Goal: Task Accomplishment & Management: Manage account settings

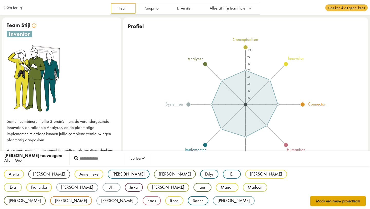
click at [339, 201] on button "Maak een nieuw projectteam" at bounding box center [339, 201] width 56 height 10
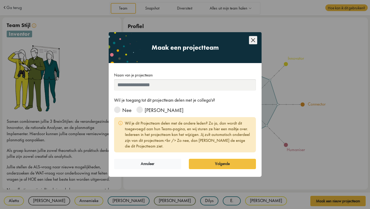
click at [135, 86] on input "Naam van je projectteam" at bounding box center [185, 84] width 142 height 11
type input "******"
click at [118, 110] on span at bounding box center [117, 109] width 6 height 6
click at [210, 163] on button "Volgende" at bounding box center [222, 164] width 67 height 10
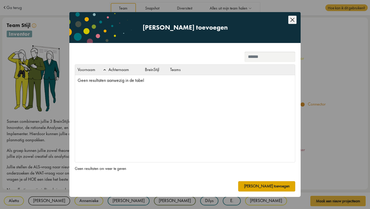
click at [286, 186] on button "[PERSON_NAME] toevoegen" at bounding box center [266, 186] width 57 height 10
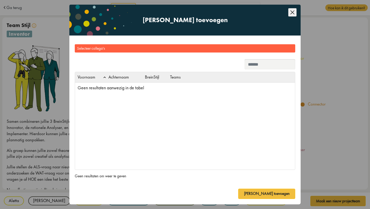
click at [261, 64] on input "search" at bounding box center [270, 64] width 51 height 10
type input "**********"
click at [265, 52] on div "Selecteer collega's" at bounding box center [185, 48] width 221 height 8
click at [291, 13] on icon "Close this dialog" at bounding box center [293, 12] width 8 height 8
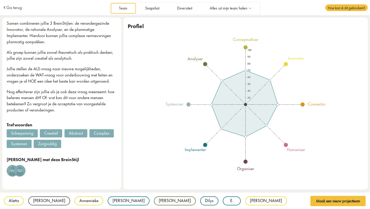
scroll to position [104, 0]
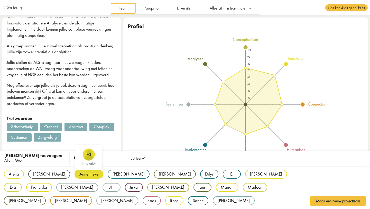
click at [75, 175] on div "Annemieke" at bounding box center [89, 173] width 29 height 9
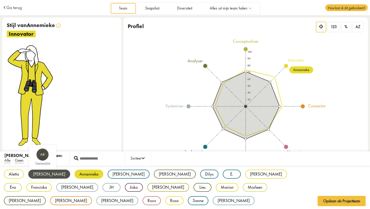
click at [49, 174] on div "[PERSON_NAME]" at bounding box center [49, 173] width 42 height 9
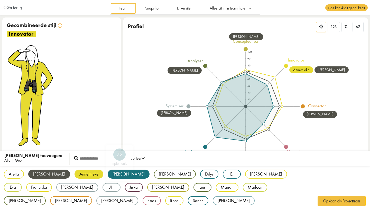
click at [108, 175] on div "[PERSON_NAME]" at bounding box center [129, 173] width 42 height 9
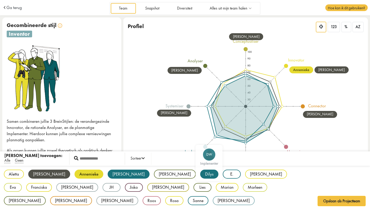
click at [200, 173] on div "Dilys" at bounding box center [209, 173] width 18 height 9
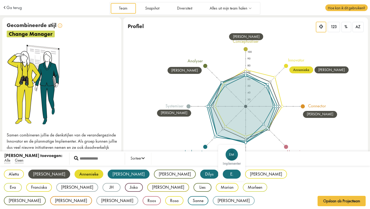
click at [223, 174] on div "E." at bounding box center [232, 173] width 18 height 9
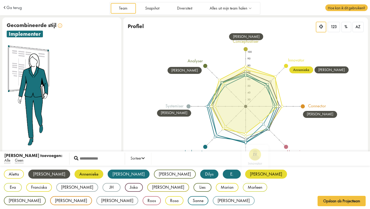
click at [245, 175] on div "[PERSON_NAME]" at bounding box center [266, 173] width 42 height 9
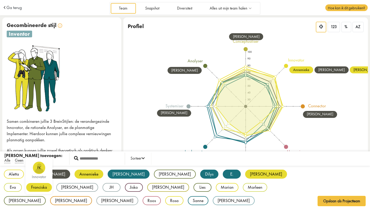
click at [52, 183] on div "Franciska" at bounding box center [39, 187] width 26 height 9
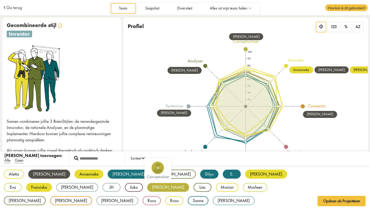
click at [147, 187] on div "[PERSON_NAME]" at bounding box center [168, 187] width 42 height 9
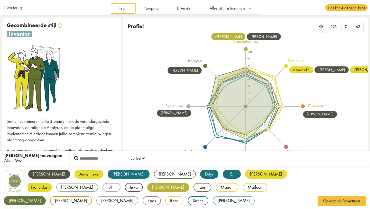
click at [46, 196] on div "[PERSON_NAME]" at bounding box center [25, 200] width 42 height 9
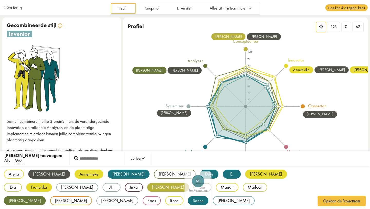
click at [188, 200] on div "Sanne" at bounding box center [198, 200] width 21 height 9
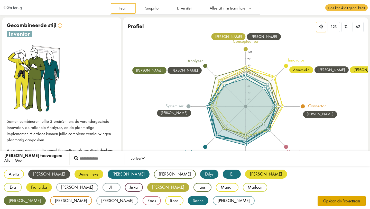
click at [351, 202] on button "Opslaan als Projectteam" at bounding box center [342, 201] width 48 height 10
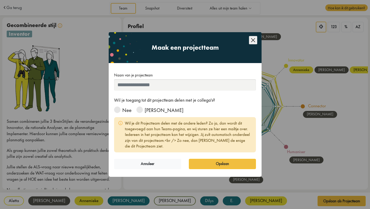
click at [137, 86] on input "Naam van je projectteam" at bounding box center [185, 84] width 142 height 11
type input "******"
click at [119, 109] on span at bounding box center [117, 109] width 6 height 6
click at [217, 166] on button "Opslaan" at bounding box center [222, 164] width 67 height 10
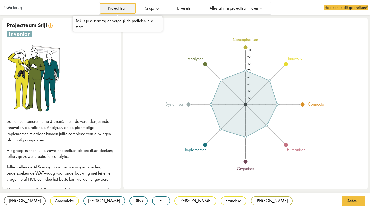
click at [120, 8] on link "Project team" at bounding box center [118, 8] width 36 height 11
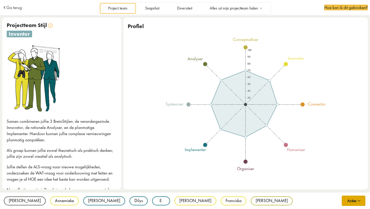
click at [352, 202] on button "Acties" at bounding box center [354, 200] width 24 height 10
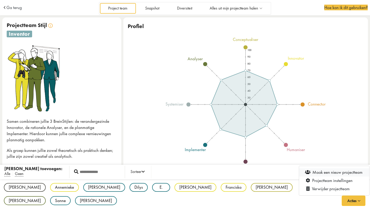
click at [341, 172] on link "Maak een nieuw projectteam" at bounding box center [334, 172] width 70 height 8
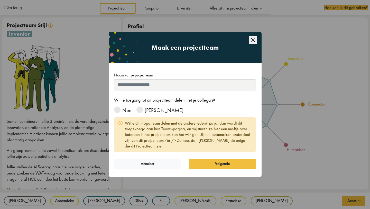
click at [154, 87] on input "Naam van je projectteam" at bounding box center [185, 84] width 142 height 11
type input "*"
type input "******"
click at [115, 109] on span at bounding box center [117, 109] width 6 height 6
click at [222, 165] on button "Volgende" at bounding box center [222, 164] width 67 height 10
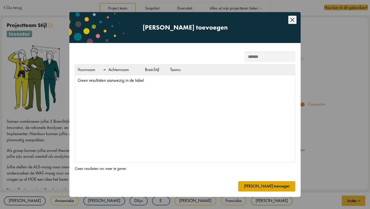
click at [277, 187] on button "[PERSON_NAME] toevoegen" at bounding box center [266, 186] width 57 height 10
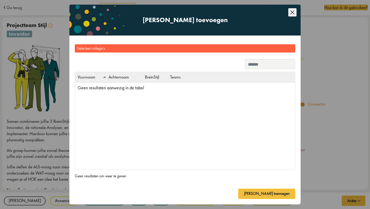
click at [292, 13] on icon "Close this dialog" at bounding box center [293, 12] width 8 height 8
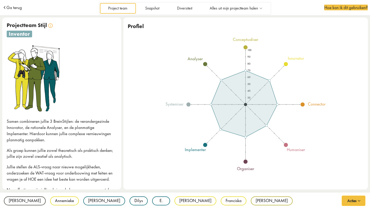
click at [15, 8] on span "Ga terug" at bounding box center [13, 7] width 15 height 4
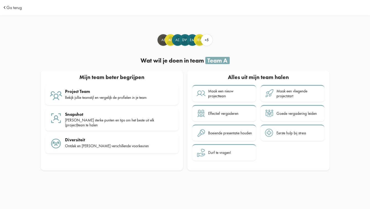
click at [5, 6] on span at bounding box center [5, 7] width 5 height 4
click at [10, 7] on span "Ga terug" at bounding box center [13, 7] width 15 height 4
click at [93, 97] on div "Bekijk jullie teamstijl en vergelijk de profielen in je team" at bounding box center [119, 97] width 109 height 5
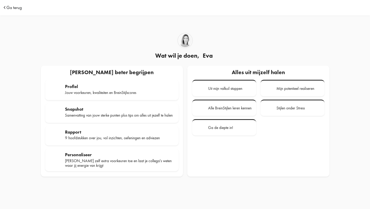
click at [10, 7] on span "Ga terug" at bounding box center [13, 7] width 15 height 4
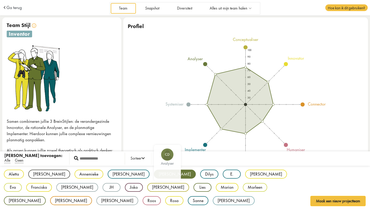
click at [131, 201] on div "Aletta Ad innovator [PERSON_NAME] AB generalist Annemieke AS innovator [PERSON_…" at bounding box center [185, 194] width 370 height 57
click at [154, 171] on div "[PERSON_NAME]" at bounding box center [175, 173] width 42 height 9
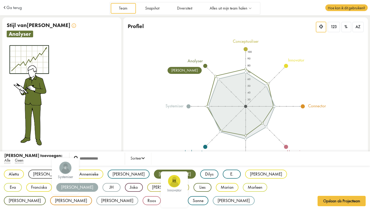
click at [98, 183] on div "[PERSON_NAME]" at bounding box center [77, 187] width 42 height 9
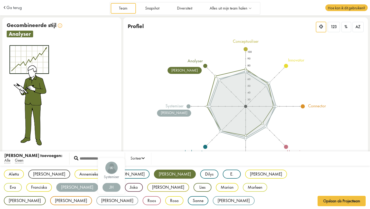
click at [103, 187] on div "JH" at bounding box center [112, 187] width 18 height 9
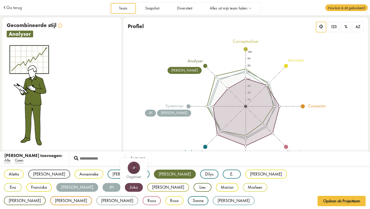
click at [125, 188] on div "Jiska" at bounding box center [134, 187] width 18 height 9
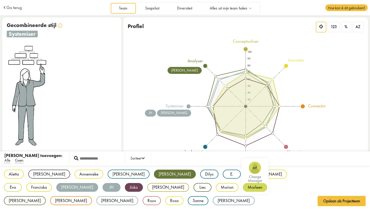
click at [243, 188] on div "Marleen" at bounding box center [255, 187] width 24 height 9
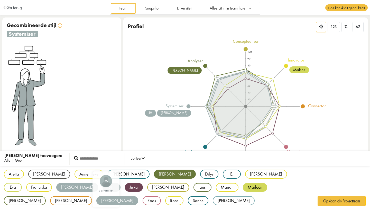
click at [138, 196] on div "[PERSON_NAME]" at bounding box center [117, 200] width 42 height 9
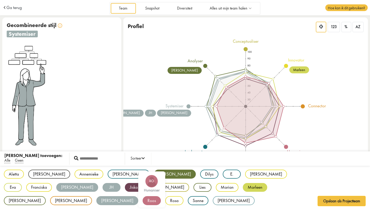
click at [161, 196] on div "Roos" at bounding box center [152, 200] width 18 height 9
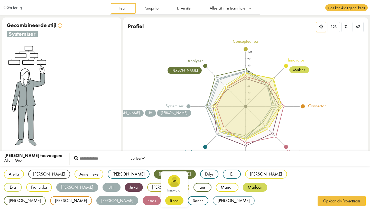
click at [184, 196] on div "Rosa" at bounding box center [174, 200] width 18 height 9
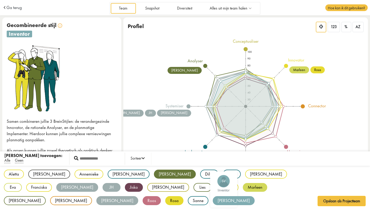
click at [213, 199] on div "[PERSON_NAME]" at bounding box center [234, 200] width 42 height 9
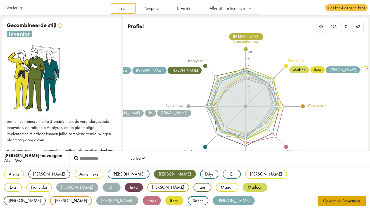
click at [326, 200] on button "Opslaan als Projectteam" at bounding box center [342, 201] width 48 height 10
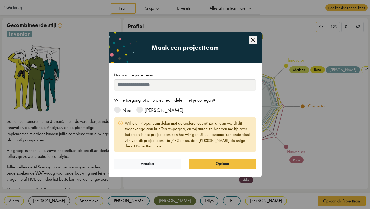
click at [174, 86] on input "Naam van je projectteam" at bounding box center [185, 84] width 142 height 11
type input "******"
click at [119, 110] on span at bounding box center [117, 109] width 6 height 6
click at [228, 166] on button "Opslaan" at bounding box center [222, 164] width 67 height 10
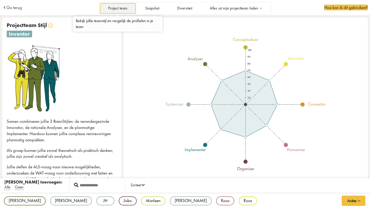
click at [123, 8] on link "Project team" at bounding box center [118, 8] width 36 height 11
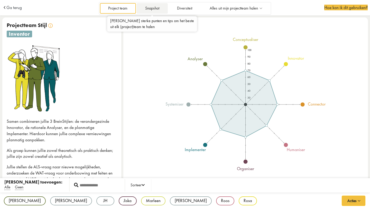
click at [151, 10] on link "Snapshot" at bounding box center [152, 8] width 31 height 11
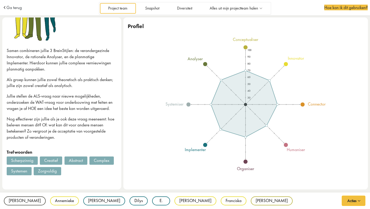
scroll to position [78, 0]
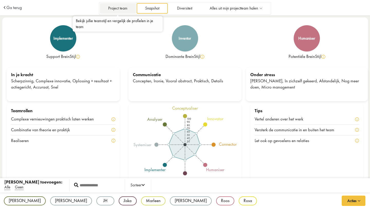
click at [115, 8] on link "Project team" at bounding box center [118, 8] width 36 height 11
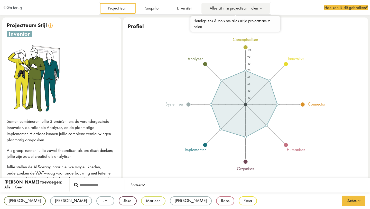
click at [231, 7] on span "Alles uit mijn projectteam halen" at bounding box center [234, 8] width 48 height 4
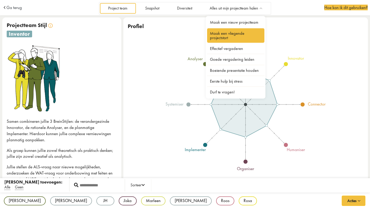
click at [225, 34] on link "Maak een vliegende projectstart" at bounding box center [236, 35] width 58 height 14
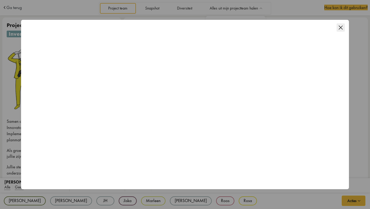
click at [341, 27] on icon "Close this dialog" at bounding box center [341, 27] width 8 height 8
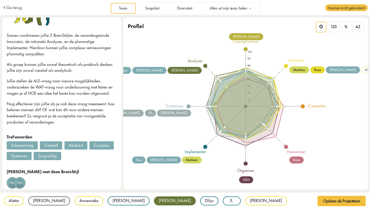
scroll to position [104, 0]
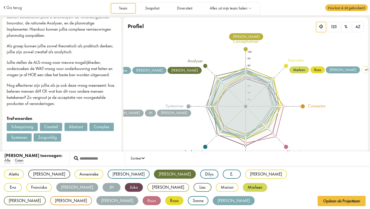
click at [138, 199] on div "Aletta Ad innovator Anne-Fleur AB generalist Annemieke AS innovator Arnolda Ad …" at bounding box center [185, 194] width 370 height 57
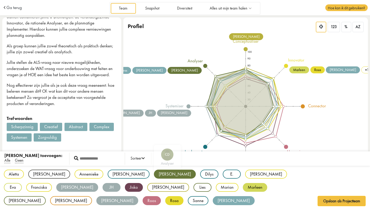
click at [154, 171] on div "Christiaan" at bounding box center [175, 173] width 42 height 9
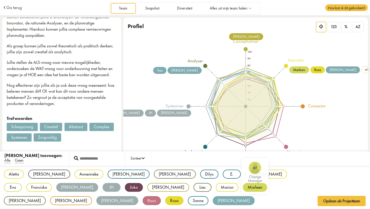
click at [243, 187] on div "Marleen" at bounding box center [255, 187] width 24 height 9
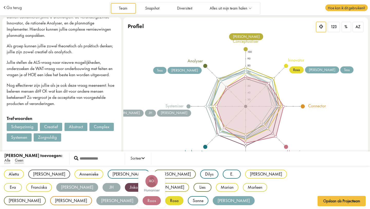
click at [161, 196] on div "Roos" at bounding box center [152, 200] width 18 height 9
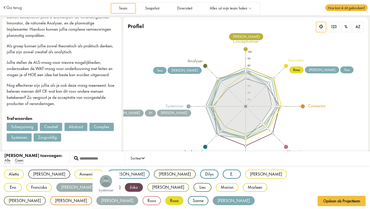
click at [138, 196] on div "[PERSON_NAME]" at bounding box center [117, 200] width 42 height 9
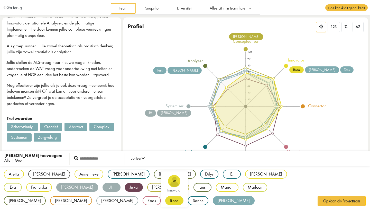
click at [184, 196] on div "Rosa" at bounding box center [174, 200] width 18 height 9
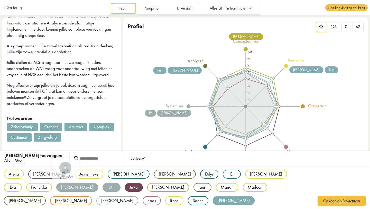
click at [98, 183] on div "[PERSON_NAME]" at bounding box center [77, 187] width 42 height 9
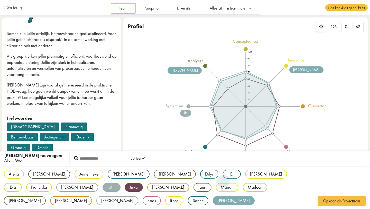
click at [213, 200] on div "Sophie" at bounding box center [234, 200] width 42 height 9
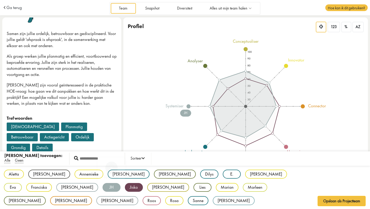
click at [103, 188] on div "JH" at bounding box center [112, 187] width 18 height 9
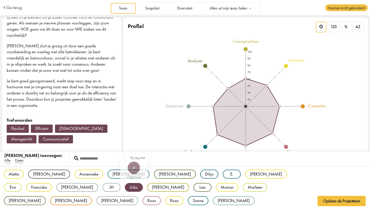
click at [125, 186] on div "Jiska" at bounding box center [134, 187] width 18 height 9
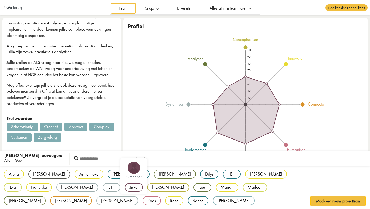
scroll to position [104, 0]
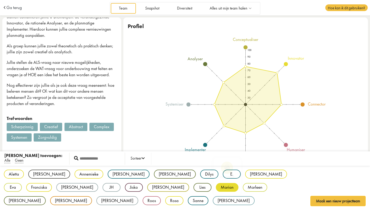
click at [216, 188] on div "Marian" at bounding box center [227, 187] width 23 height 9
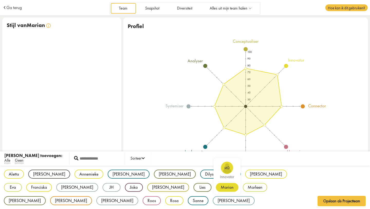
scroll to position [0, 0]
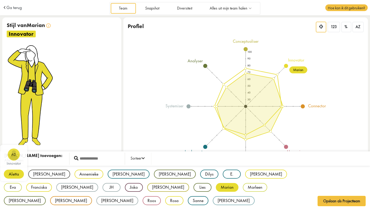
click at [16, 173] on div "Aletta" at bounding box center [14, 173] width 20 height 9
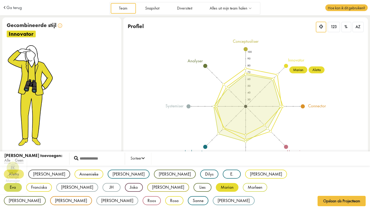
click at [22, 183] on div "Eva" at bounding box center [13, 187] width 18 height 9
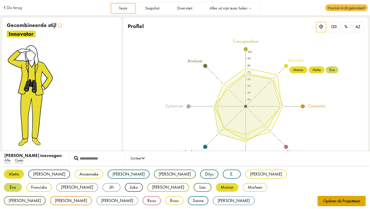
click at [336, 201] on button "Opslaan als Projectteam" at bounding box center [342, 201] width 48 height 10
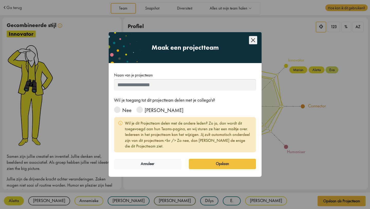
click at [166, 85] on input "Naam van je projectteam" at bounding box center [185, 84] width 142 height 11
type input "**********"
click at [118, 109] on span at bounding box center [117, 109] width 6 height 6
click at [211, 163] on button "Opslaan" at bounding box center [222, 164] width 67 height 10
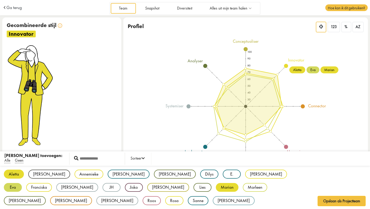
click at [234, 200] on div "Aletta Ad innovator [PERSON_NAME] AB generalist Annemieke AS innovator [PERSON_…" at bounding box center [185, 194] width 370 height 57
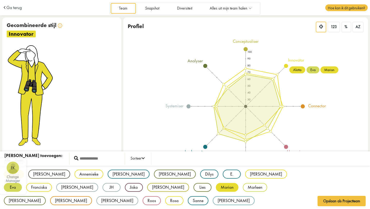
click at [22, 183] on div "Eva" at bounding box center [13, 187] width 18 height 9
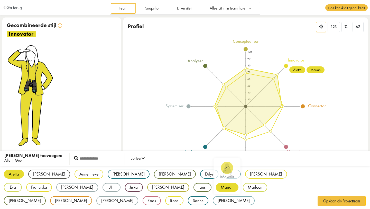
click at [216, 188] on div "Marian" at bounding box center [227, 187] width 23 height 9
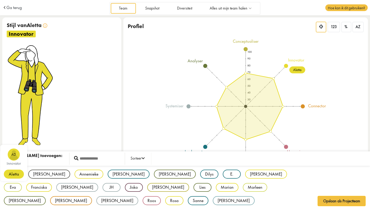
click at [10, 174] on div "Aletta" at bounding box center [14, 173] width 20 height 9
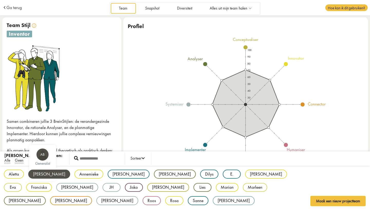
click at [42, 172] on div "Anne-Fleur" at bounding box center [49, 173] width 42 height 9
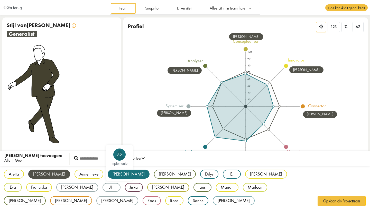
click at [108, 173] on div "[PERSON_NAME]" at bounding box center [129, 173] width 42 height 9
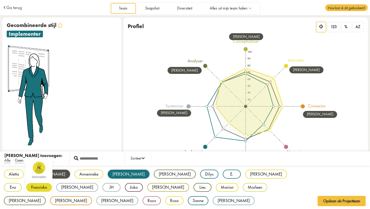
click at [52, 183] on div "Franciska" at bounding box center [39, 187] width 26 height 9
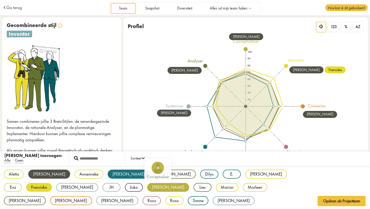
click at [147, 188] on div "[PERSON_NAME]" at bounding box center [168, 187] width 42 height 9
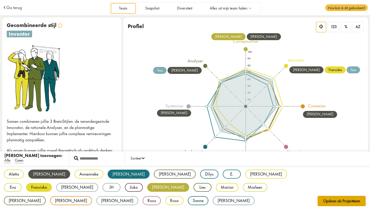
click at [331, 201] on button "Opslaan als Projectteam" at bounding box center [342, 201] width 48 height 10
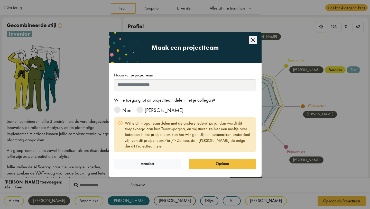
click at [142, 86] on input "Naam van je projectteam" at bounding box center [185, 84] width 142 height 11
click at [119, 84] on input "**********" at bounding box center [185, 84] width 142 height 11
type input "**********"
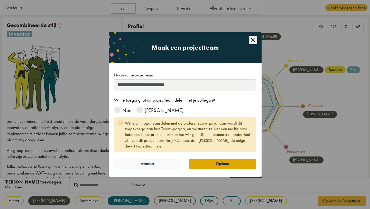
click at [225, 164] on button "Opslaan" at bounding box center [222, 164] width 67 height 10
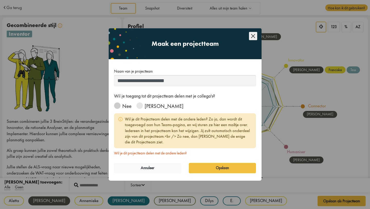
click at [118, 105] on span at bounding box center [117, 105] width 6 height 6
click at [215, 167] on button "Opslaan" at bounding box center [222, 168] width 67 height 10
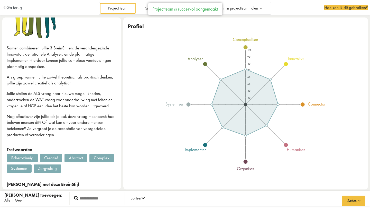
scroll to position [104, 0]
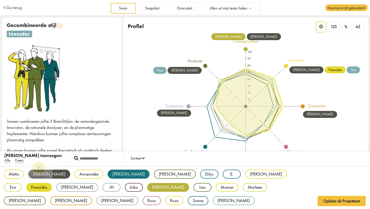
click at [52, 183] on div "Franciska" at bounding box center [39, 187] width 26 height 9
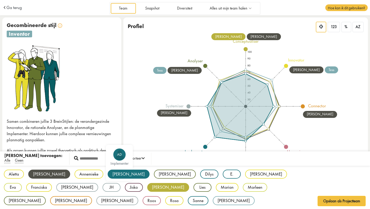
click at [108, 174] on div "[PERSON_NAME]" at bounding box center [129, 173] width 42 height 9
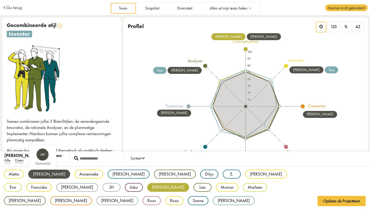
click at [49, 173] on div "[PERSON_NAME]" at bounding box center [49, 173] width 42 height 9
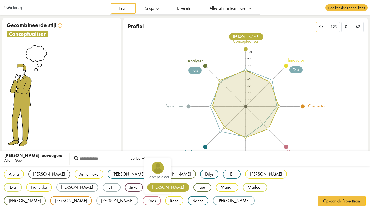
click at [147, 188] on div "[PERSON_NAME]" at bounding box center [168, 187] width 42 height 9
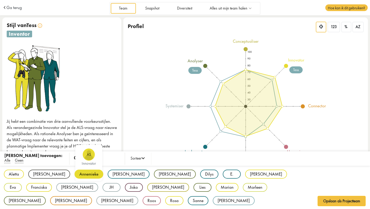
click at [80, 173] on div "Annemieke" at bounding box center [89, 173] width 29 height 9
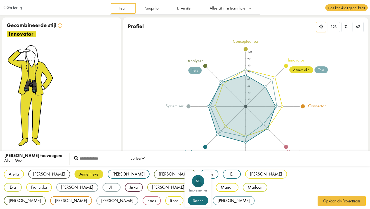
click at [188, 200] on div "Sanne" at bounding box center [198, 200] width 21 height 9
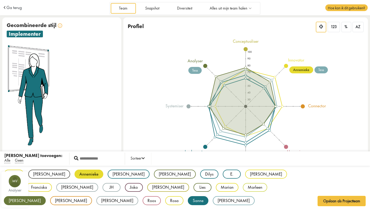
click at [46, 196] on div "[PERSON_NAME]" at bounding box center [25, 200] width 42 height 9
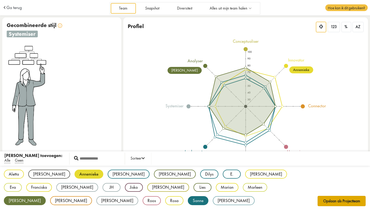
click at [329, 201] on button "Opslaan als Projectteam" at bounding box center [342, 201] width 48 height 10
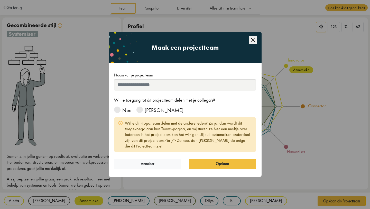
click at [153, 85] on input "Naam van je projectteam" at bounding box center [185, 84] width 142 height 11
type input "**********"
click at [117, 111] on span at bounding box center [117, 109] width 6 height 6
click at [210, 165] on button "Opslaan" at bounding box center [222, 164] width 67 height 10
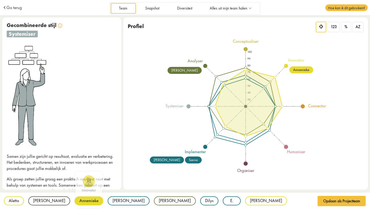
click at [81, 199] on div "Annemieke" at bounding box center [89, 200] width 29 height 9
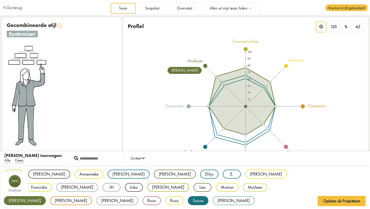
click at [46, 196] on div "[PERSON_NAME]" at bounding box center [25, 200] width 42 height 9
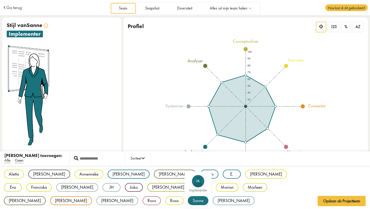
click at [188, 200] on div "Sanne" at bounding box center [198, 200] width 21 height 9
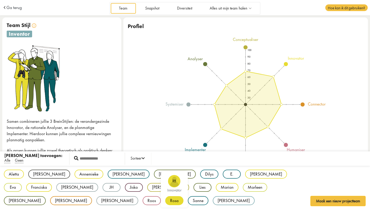
click at [184, 196] on div "Rosa" at bounding box center [174, 200] width 18 height 9
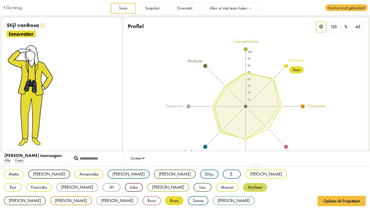
click at [243, 185] on div "Marleen" at bounding box center [255, 187] width 24 height 9
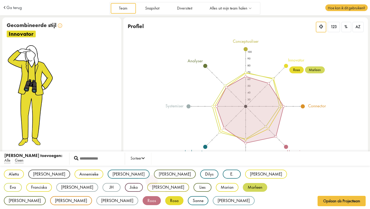
click at [161, 196] on div "Roos" at bounding box center [152, 200] width 18 height 9
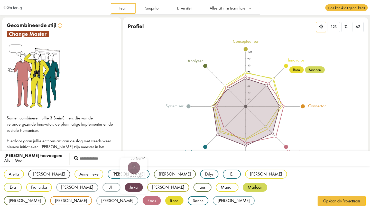
click at [125, 189] on div "Jiska" at bounding box center [134, 187] width 18 height 9
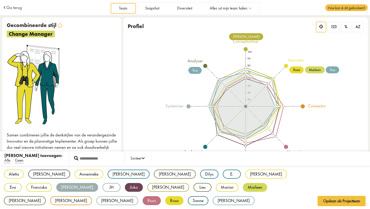
click at [98, 183] on div "[PERSON_NAME]" at bounding box center [77, 187] width 42 height 9
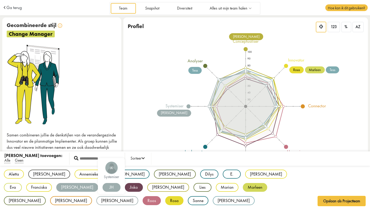
click at [103, 187] on div "JH" at bounding box center [112, 187] width 18 height 9
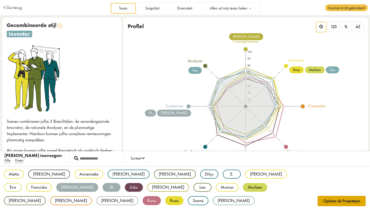
click at [337, 200] on button "Opslaan als Projectteam" at bounding box center [342, 201] width 48 height 10
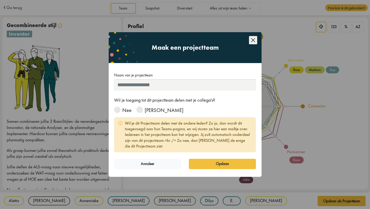
click at [143, 84] on input "Naam van je projectteam" at bounding box center [185, 84] width 142 height 11
type input "*******"
click at [118, 108] on span at bounding box center [117, 109] width 6 height 6
click at [223, 164] on button "Opslaan" at bounding box center [222, 164] width 67 height 10
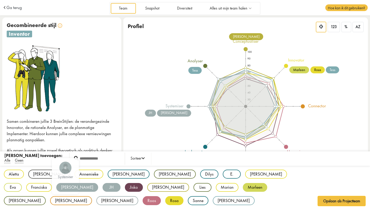
click at [98, 183] on div "[PERSON_NAME]" at bounding box center [77, 187] width 42 height 9
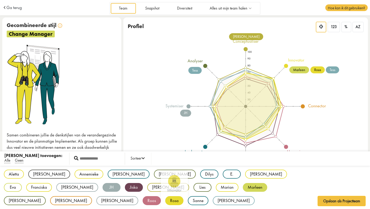
click at [184, 196] on div "Rosa" at bounding box center [174, 200] width 18 height 9
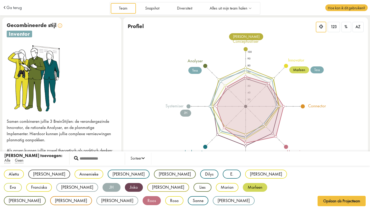
click at [161, 196] on div "Roos" at bounding box center [152, 200] width 18 height 9
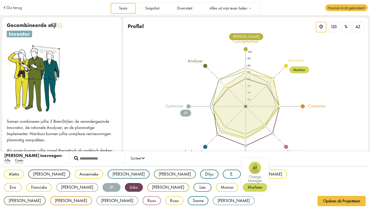
click at [243, 188] on div "Marleen" at bounding box center [255, 187] width 24 height 9
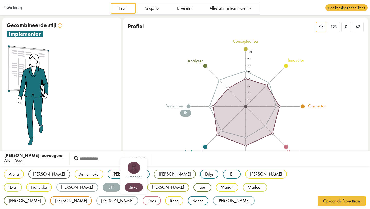
click at [125, 187] on div "Jiska" at bounding box center [134, 187] width 18 height 9
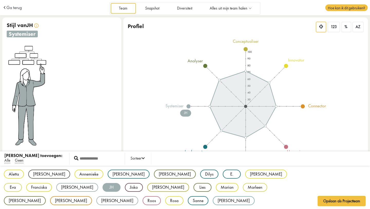
click at [103, 187] on div "JH" at bounding box center [112, 187] width 18 height 9
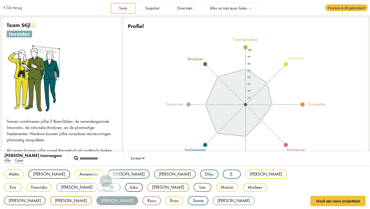
click at [138, 196] on div "[PERSON_NAME]" at bounding box center [117, 200] width 42 height 9
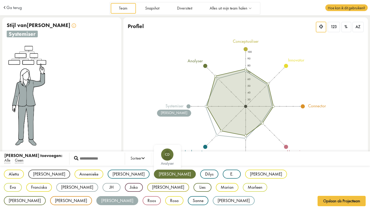
click at [154, 174] on div "[PERSON_NAME]" at bounding box center [175, 173] width 42 height 9
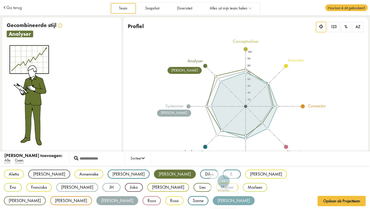
click at [213, 200] on div "[PERSON_NAME]" at bounding box center [234, 200] width 42 height 9
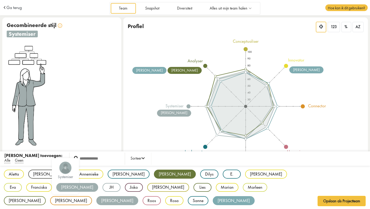
click at [98, 183] on div "[PERSON_NAME]" at bounding box center [77, 187] width 42 height 9
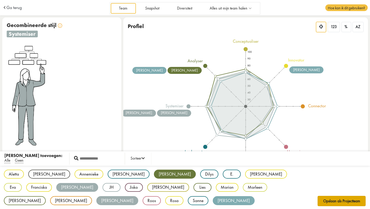
click at [342, 200] on button "Opslaan als Projectteam" at bounding box center [342, 201] width 48 height 10
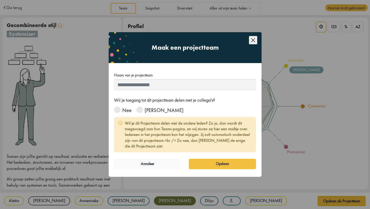
click at [205, 87] on input "Naam van je projectteam" at bounding box center [185, 84] width 142 height 11
type input "**********"
click at [119, 108] on span at bounding box center [117, 109] width 6 height 6
click at [231, 165] on button "Opslaan" at bounding box center [222, 164] width 67 height 10
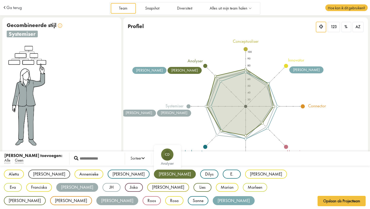
click at [154, 173] on div "[PERSON_NAME]" at bounding box center [175, 173] width 42 height 9
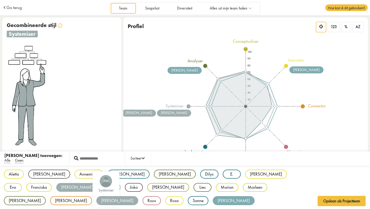
click at [138, 196] on div "Pieter" at bounding box center [117, 200] width 42 height 9
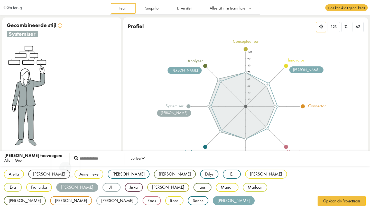
click at [98, 183] on div "Irene" at bounding box center [77, 187] width 42 height 9
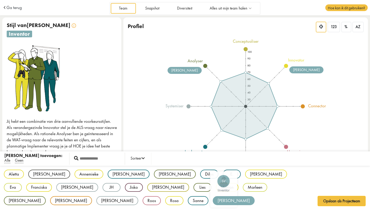
click at [213, 201] on div "Sophie" at bounding box center [234, 200] width 42 height 9
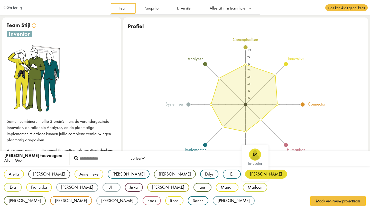
click at [245, 174] on div "[PERSON_NAME]" at bounding box center [266, 173] width 42 height 9
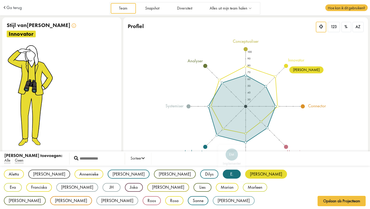
click at [223, 174] on div "E." at bounding box center [232, 173] width 18 height 9
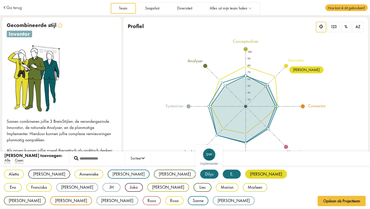
click at [200, 175] on div "Dilys" at bounding box center [209, 173] width 18 height 9
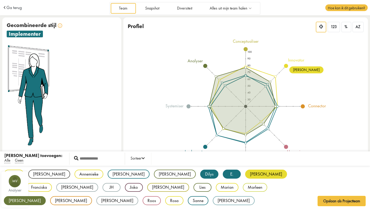
click at [46, 196] on div "[PERSON_NAME]" at bounding box center [25, 200] width 42 height 9
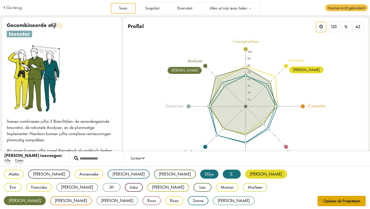
click at [331, 200] on button "Opslaan als Projectteam" at bounding box center [342, 201] width 48 height 10
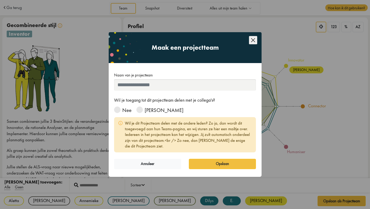
click at [142, 84] on input "Naam van je projectteam" at bounding box center [185, 84] width 142 height 11
click at [157, 84] on input "**********" at bounding box center [185, 84] width 142 height 11
click at [146, 84] on input "**********" at bounding box center [185, 84] width 142 height 11
type input "**********"
click at [119, 109] on span at bounding box center [117, 109] width 6 height 6
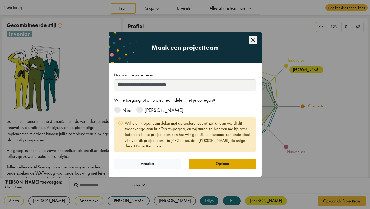
click at [234, 166] on button "Opslaan" at bounding box center [222, 164] width 67 height 10
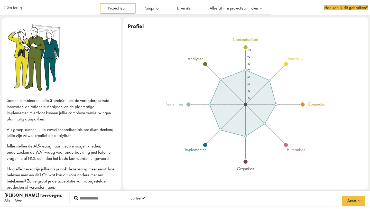
scroll to position [5, 0]
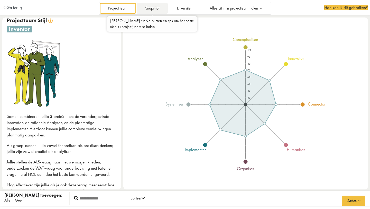
click at [156, 8] on link "Snapshot" at bounding box center [152, 8] width 31 height 11
